Goal: Navigation & Orientation: Find specific page/section

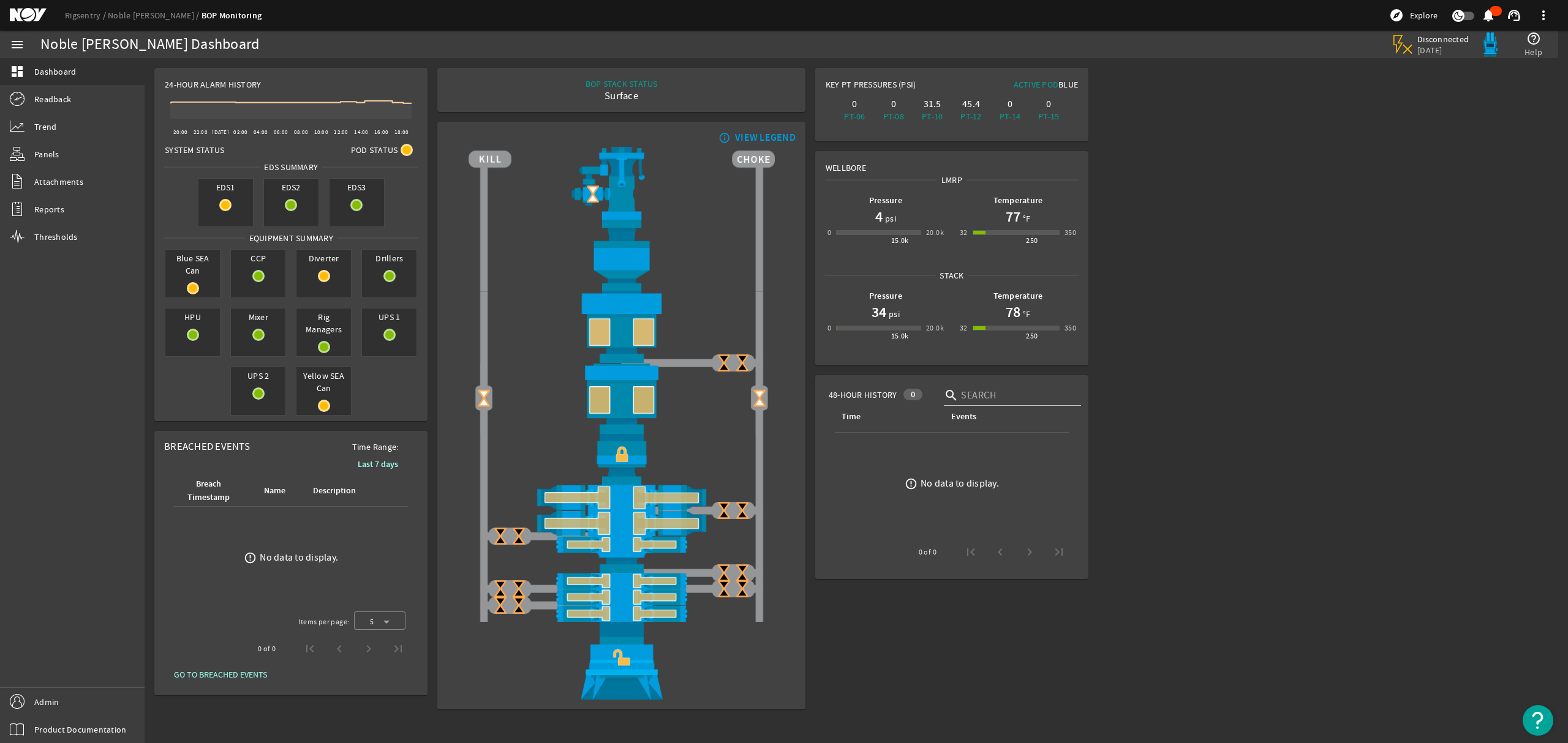
click at [34, 12] on mat-icon at bounding box center [37, 15] width 55 height 15
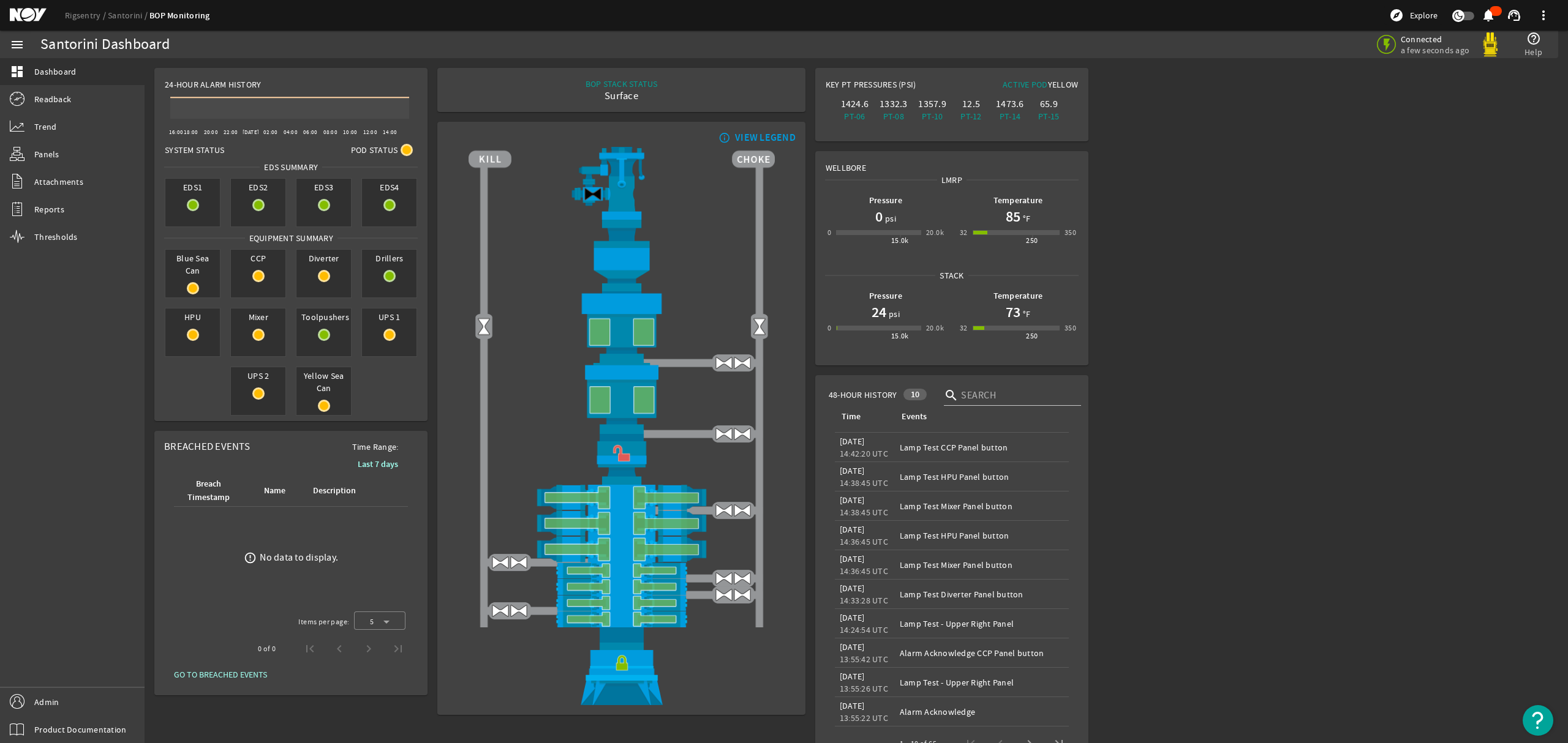
click at [34, 8] on mat-icon at bounding box center [37, 15] width 55 height 15
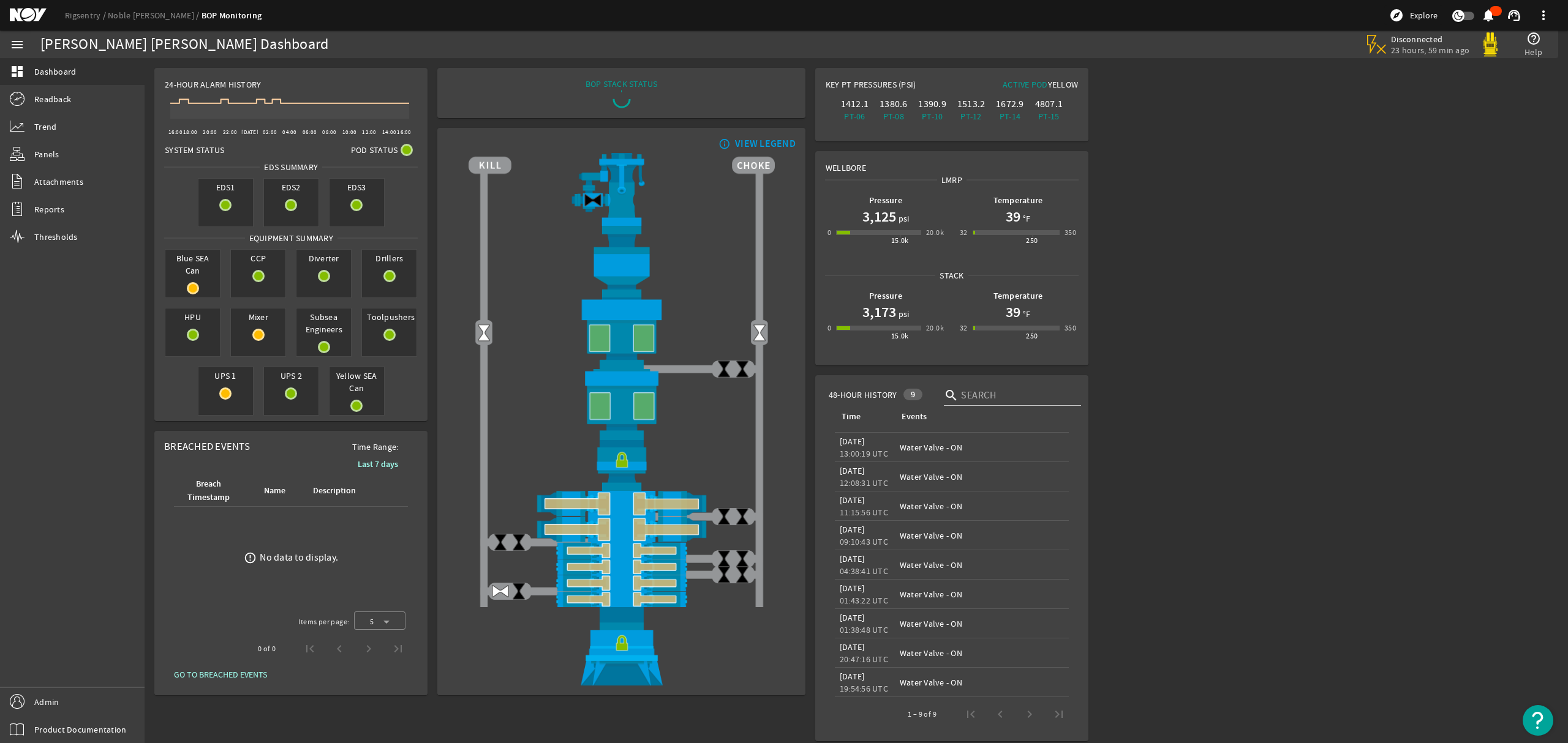
scroll to position [7, 0]
